Goal: Transaction & Acquisition: Purchase product/service

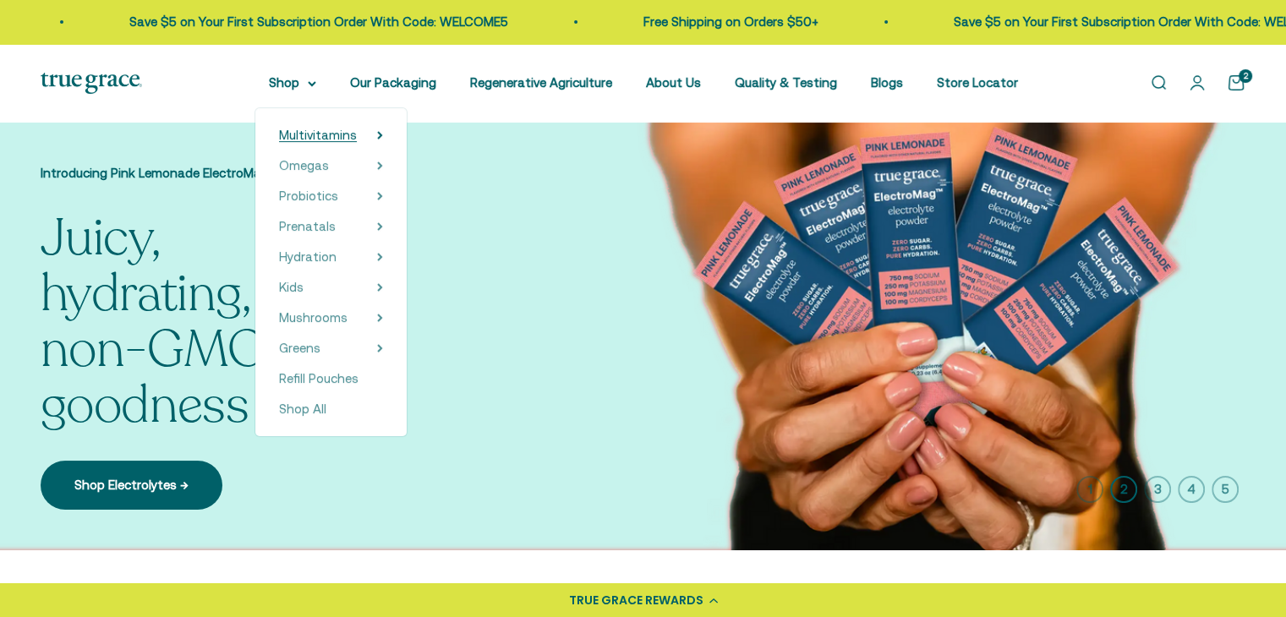
click at [316, 134] on span "Multivitamins" at bounding box center [318, 135] width 78 height 14
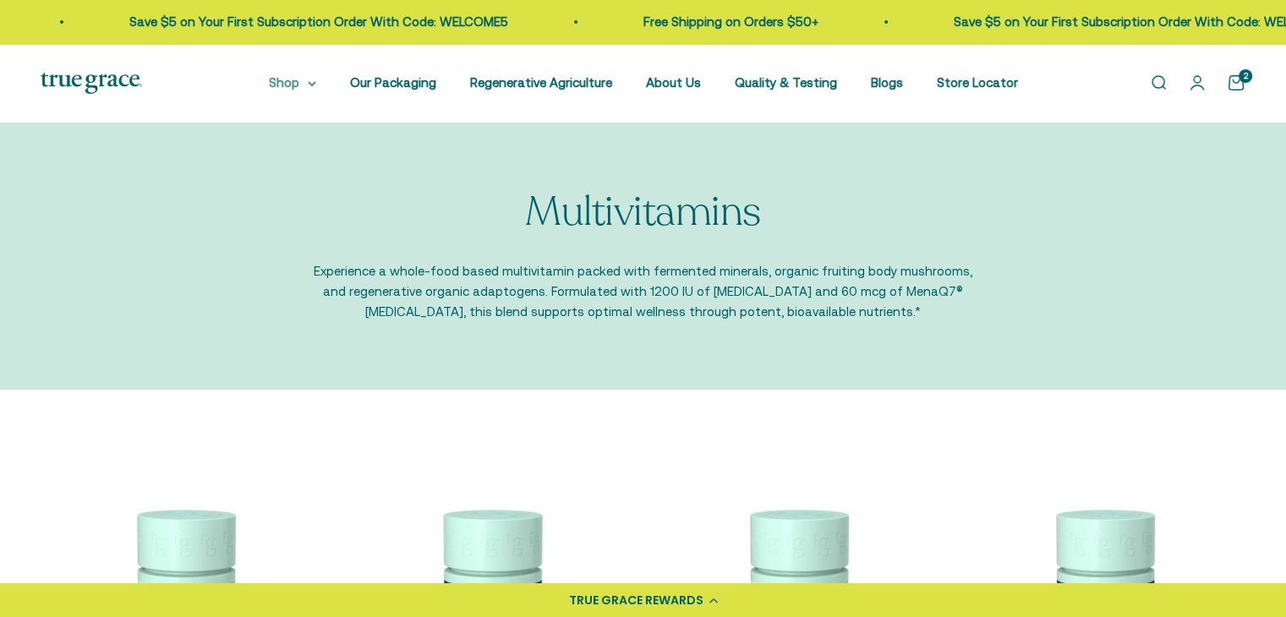
click at [309, 83] on summary "Shop" at bounding box center [292, 83] width 47 height 20
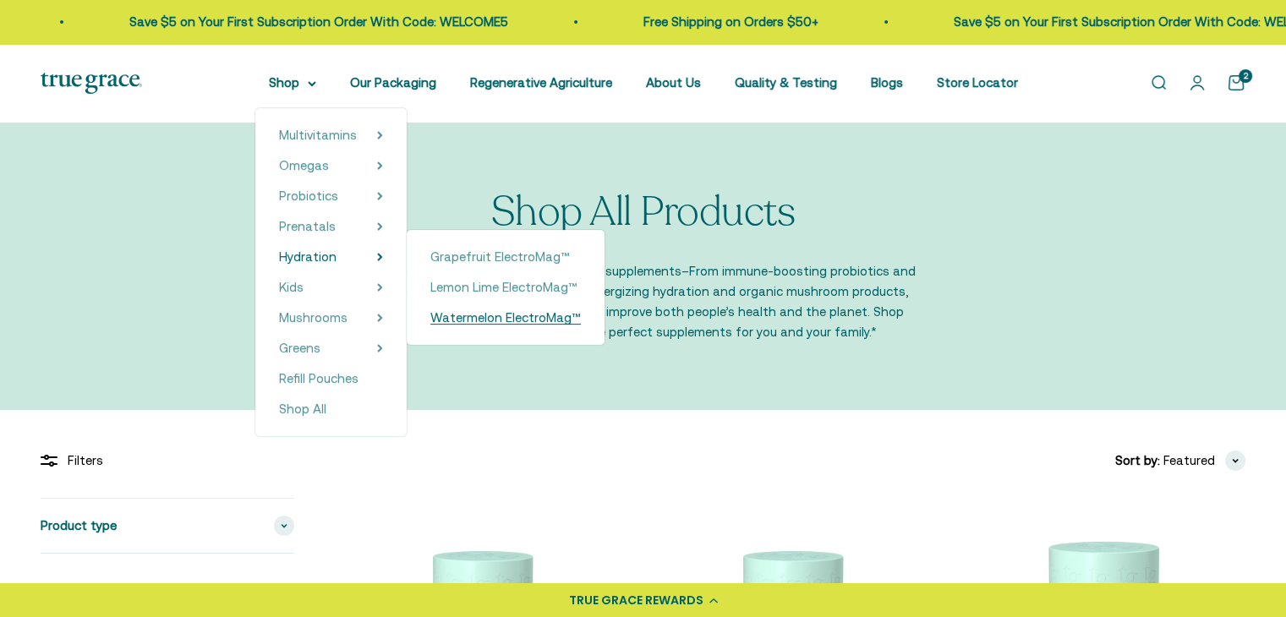
click at [501, 315] on span "Watermelon ElectroMag™" at bounding box center [505, 317] width 151 height 14
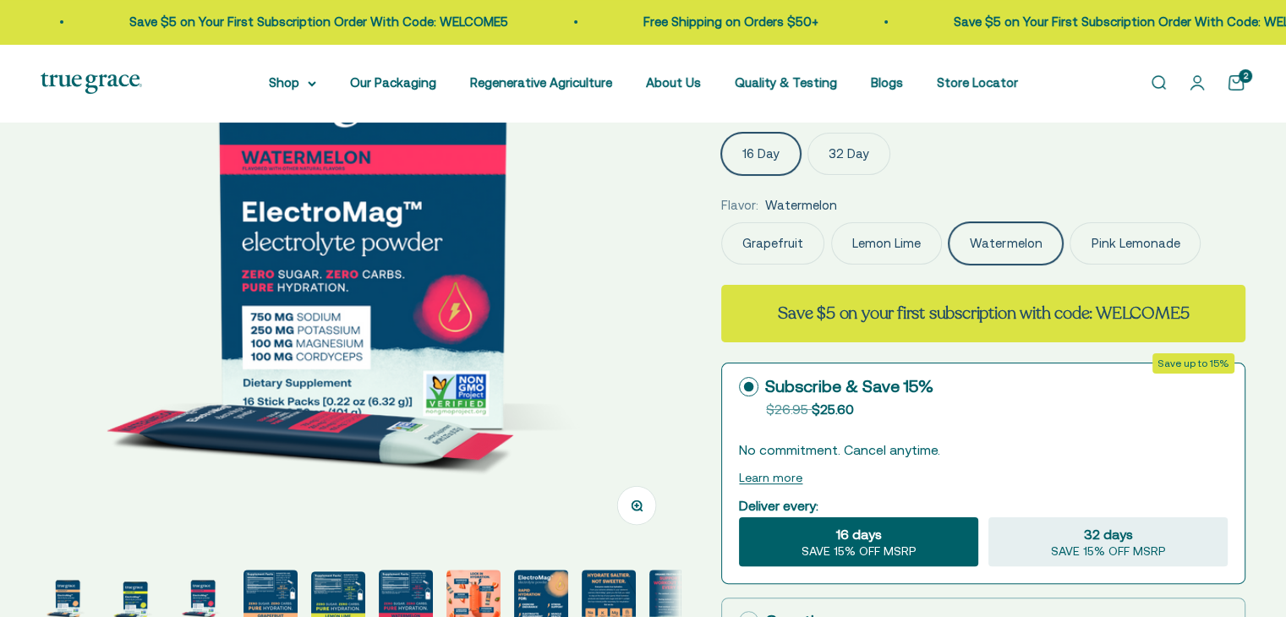
scroll to position [0, 1321]
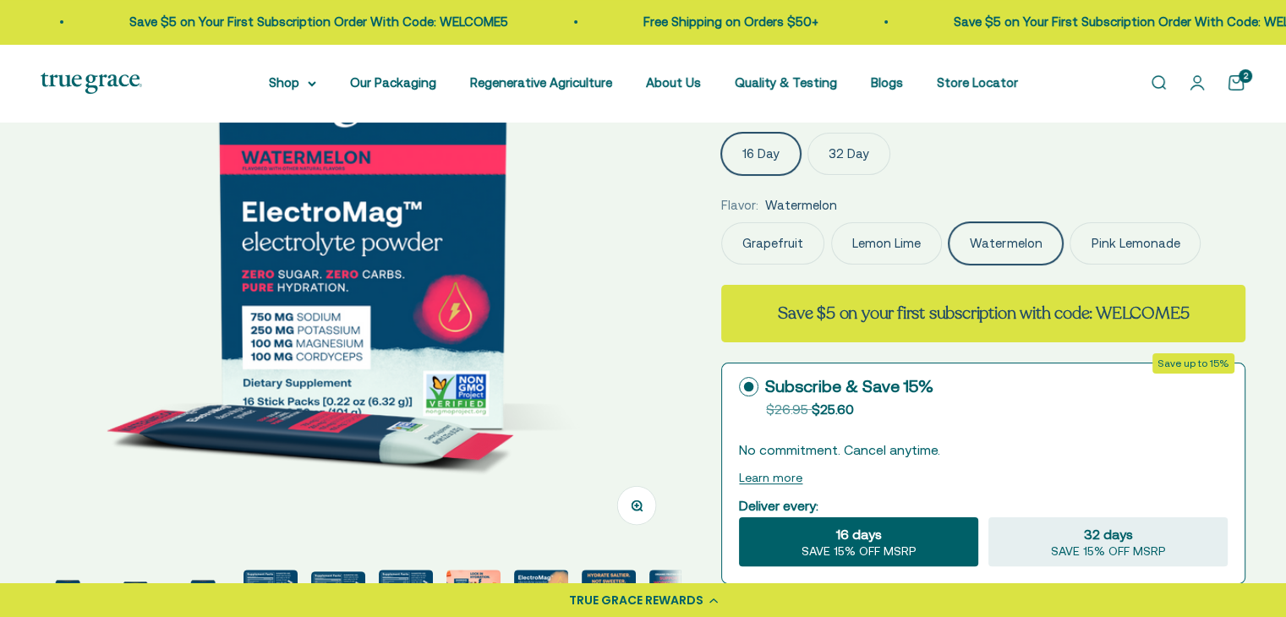
select select "3"
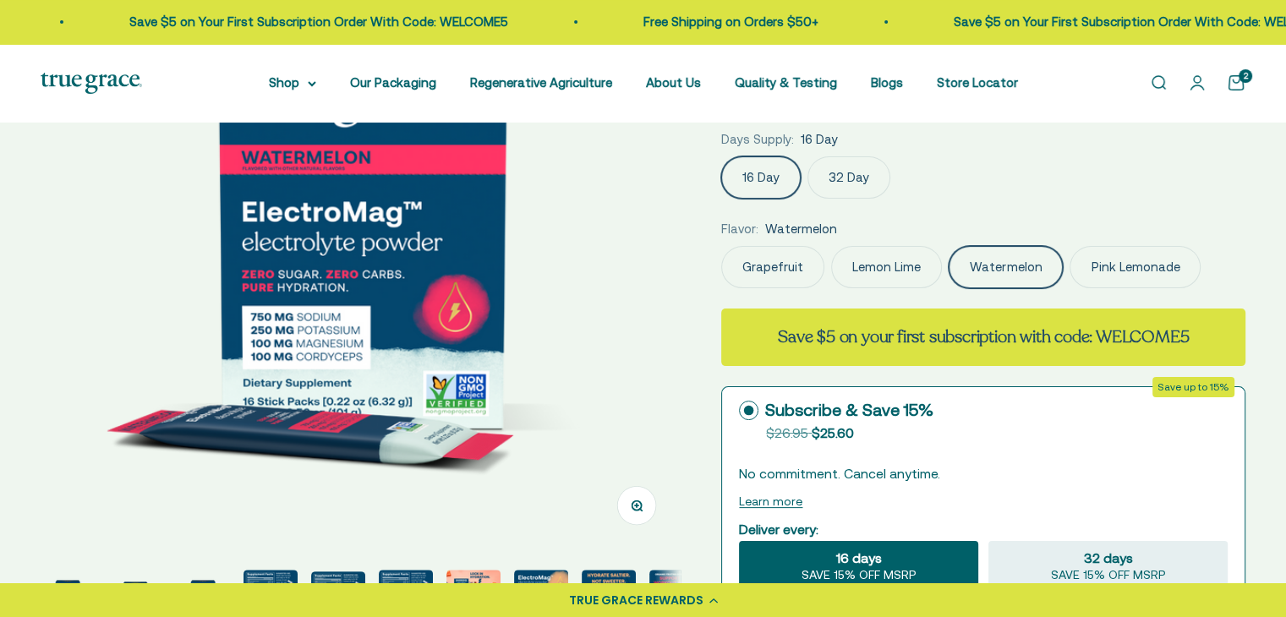
scroll to position [338, 0]
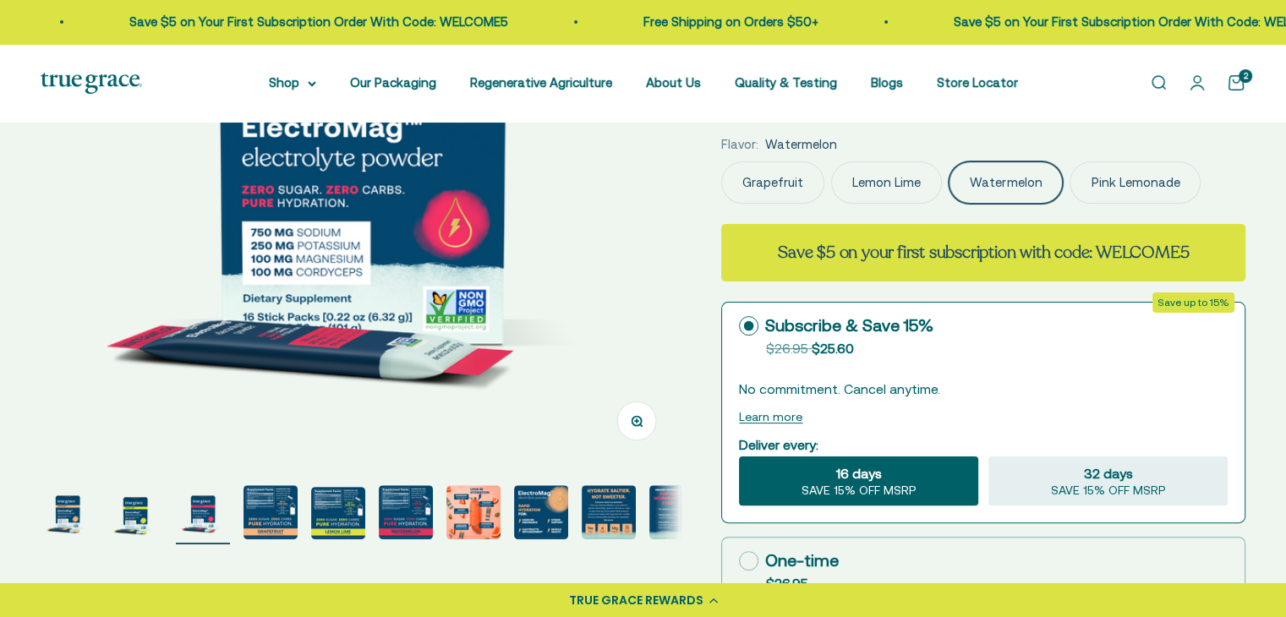
click at [504, 282] on img at bounding box center [361, 145] width 640 height 640
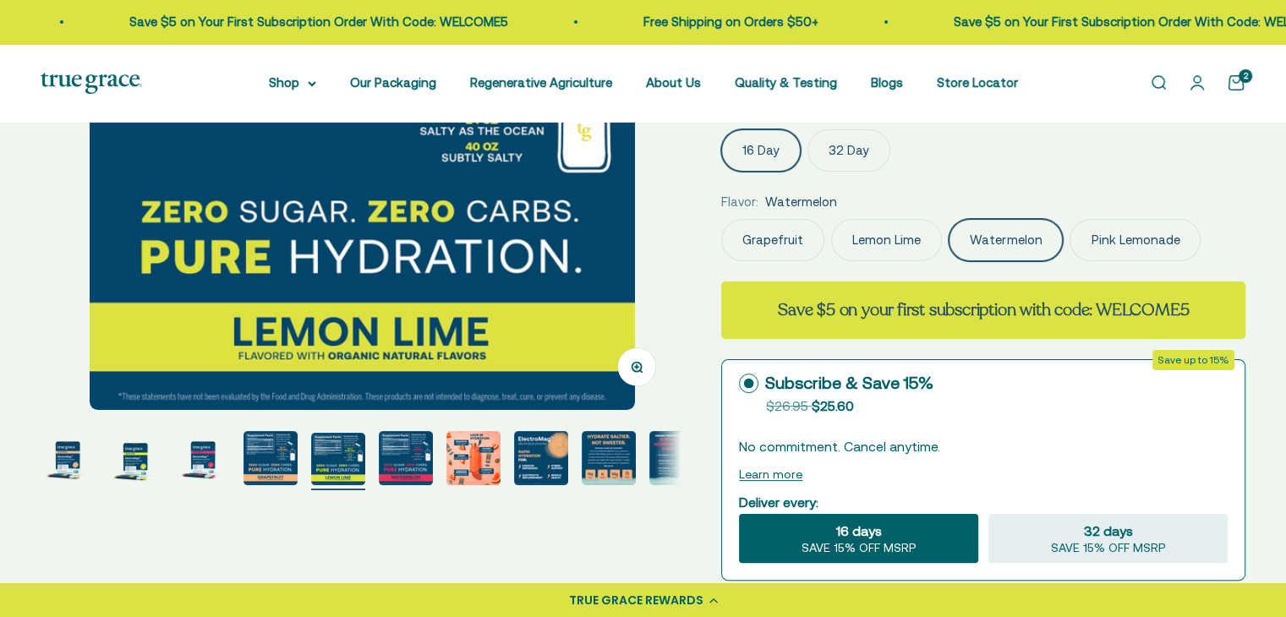
scroll to position [254, 0]
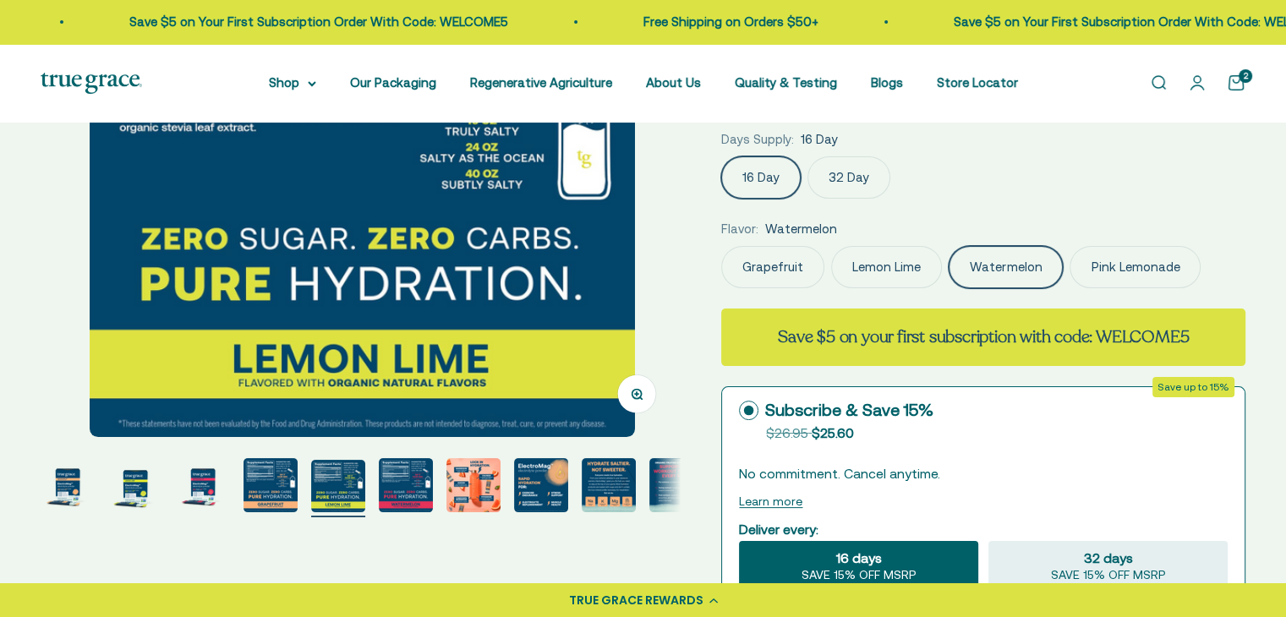
click at [504, 282] on img at bounding box center [362, 174] width 545 height 528
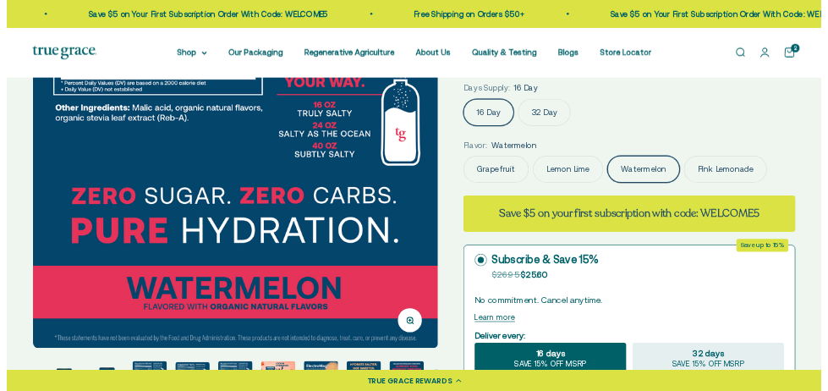
scroll to position [0, 4148]
